Goal: Task Accomplishment & Management: Manage account settings

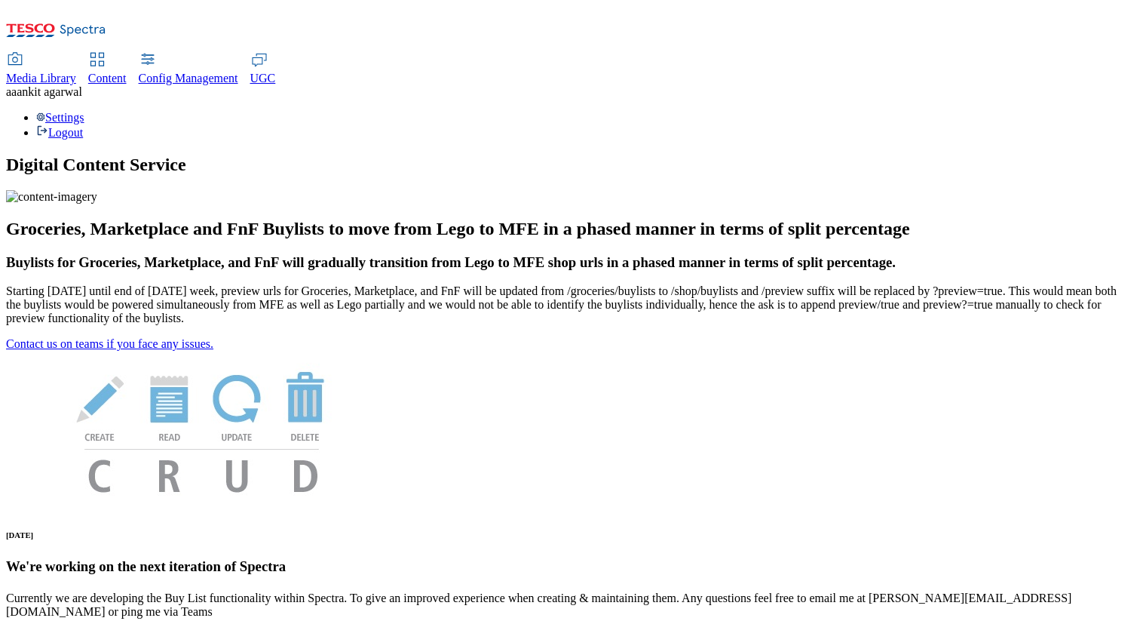
click at [1065, 111] on div "Settings Logout" at bounding box center [570, 125] width 1128 height 29
click at [84, 111] on link "Settings" at bounding box center [60, 117] width 48 height 13
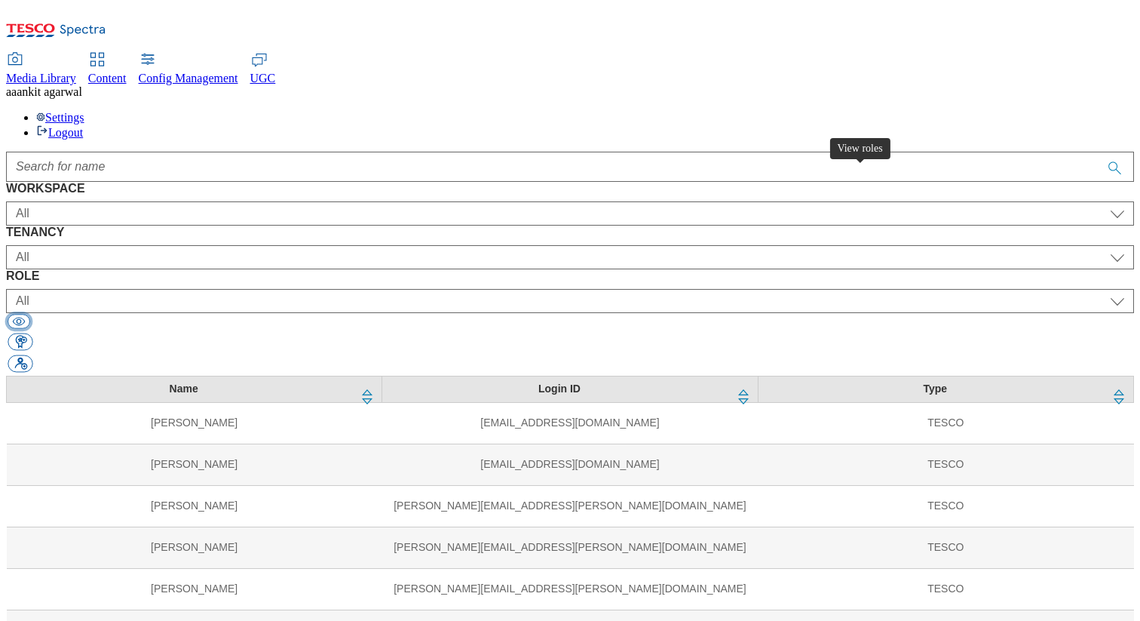
click at [30, 314] on button "button" at bounding box center [19, 321] width 23 height 14
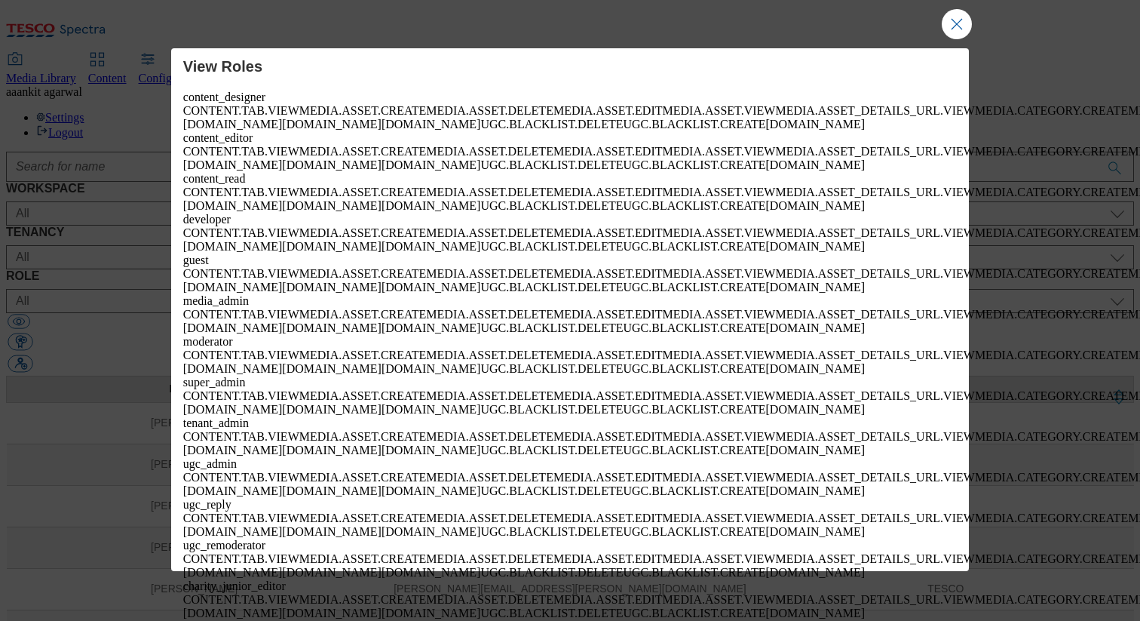
scroll to position [8033, 0]
